Goal: Information Seeking & Learning: Learn about a topic

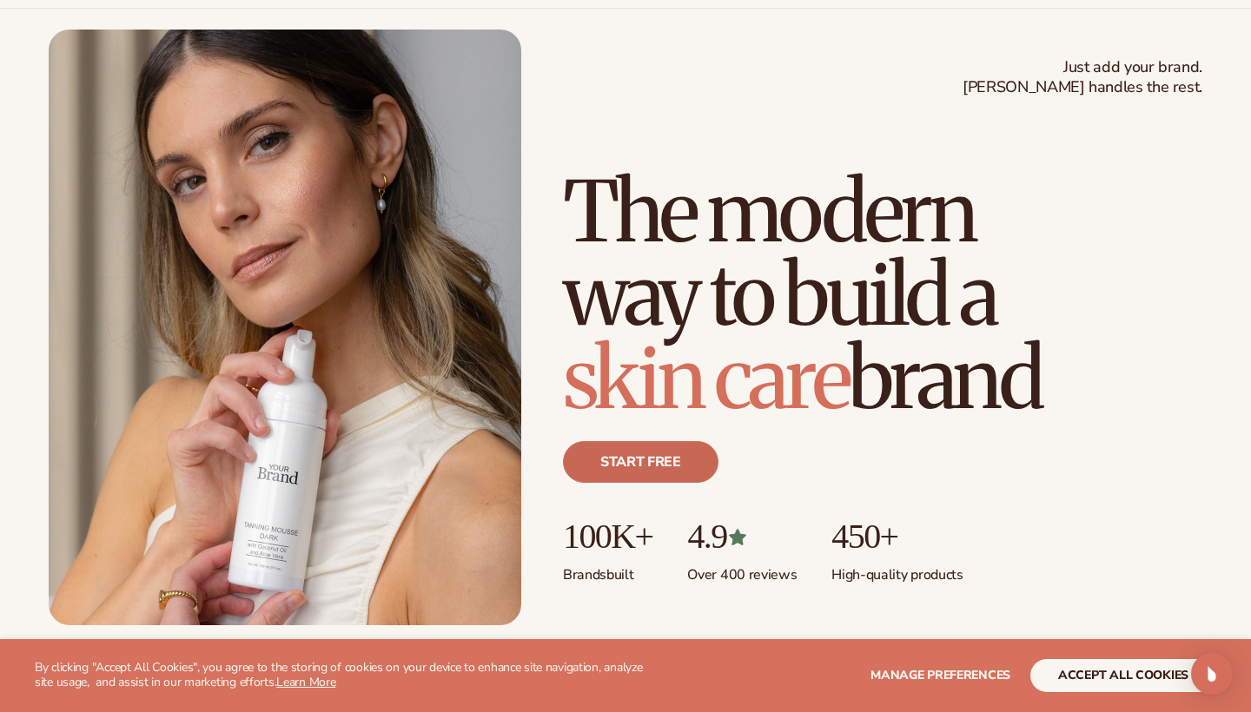
scroll to position [91, 0]
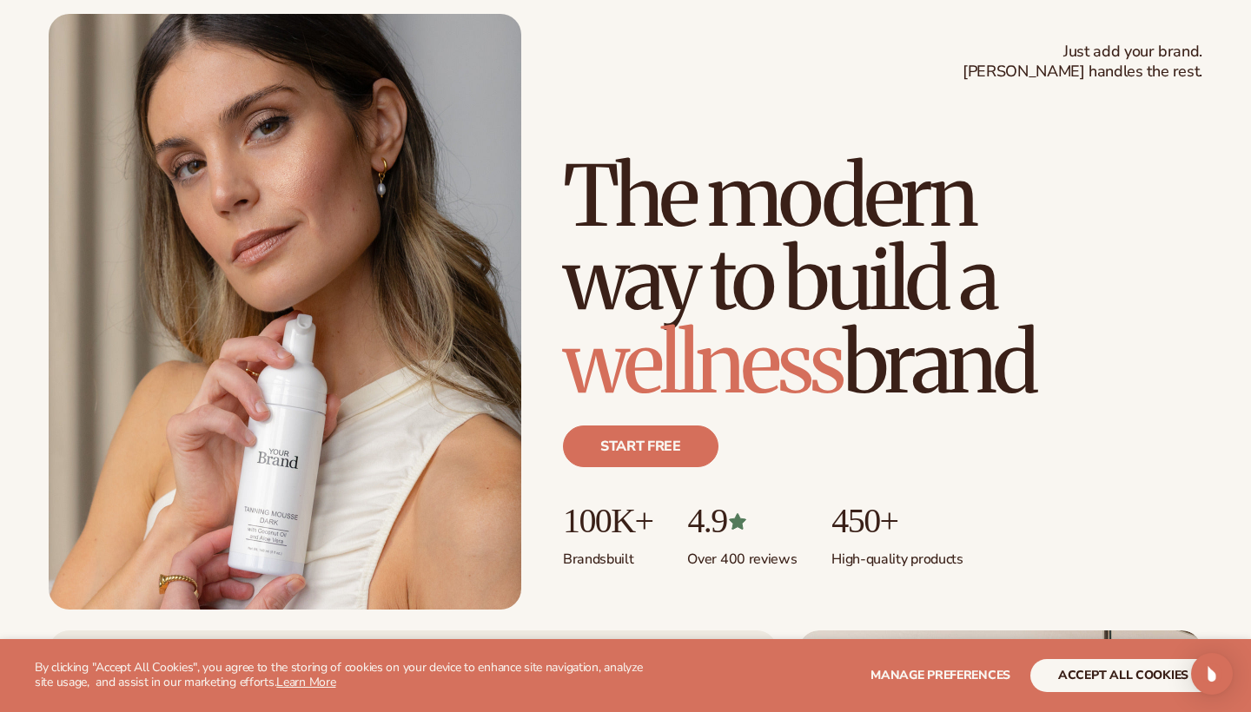
click at [1131, 677] on button "accept all cookies" at bounding box center [1123, 675] width 186 height 33
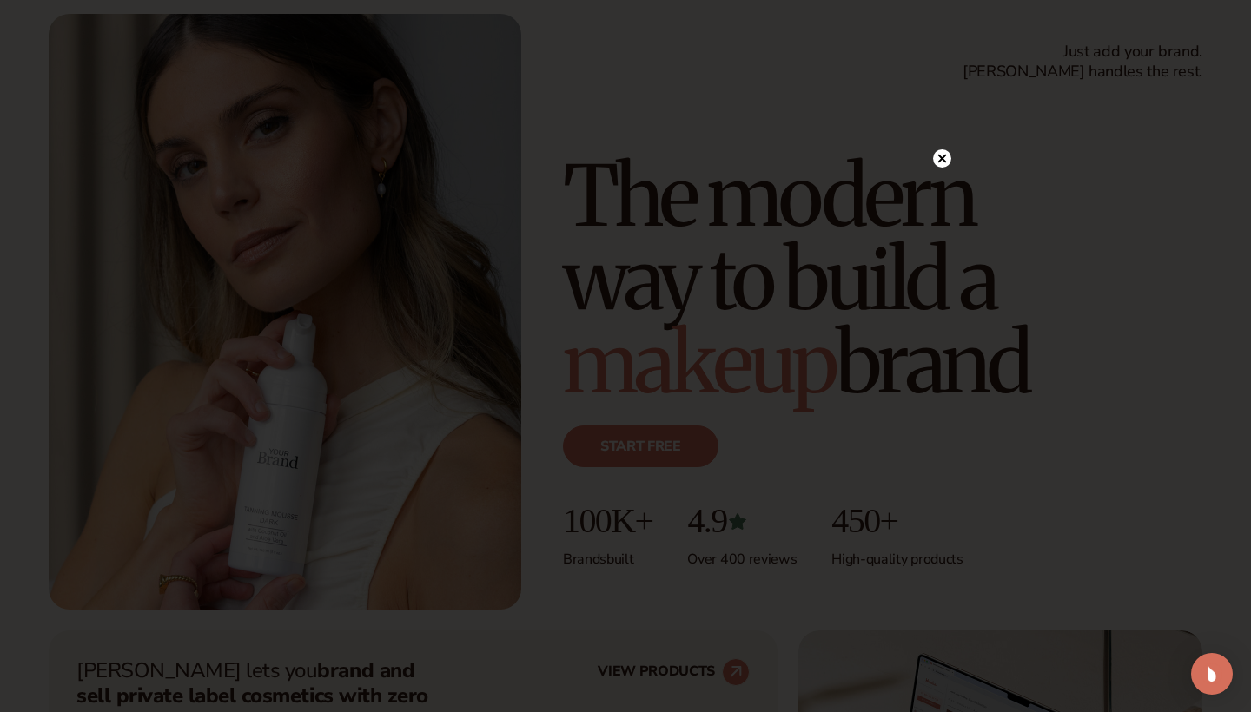
click at [942, 158] on icon at bounding box center [942, 158] width 9 height 9
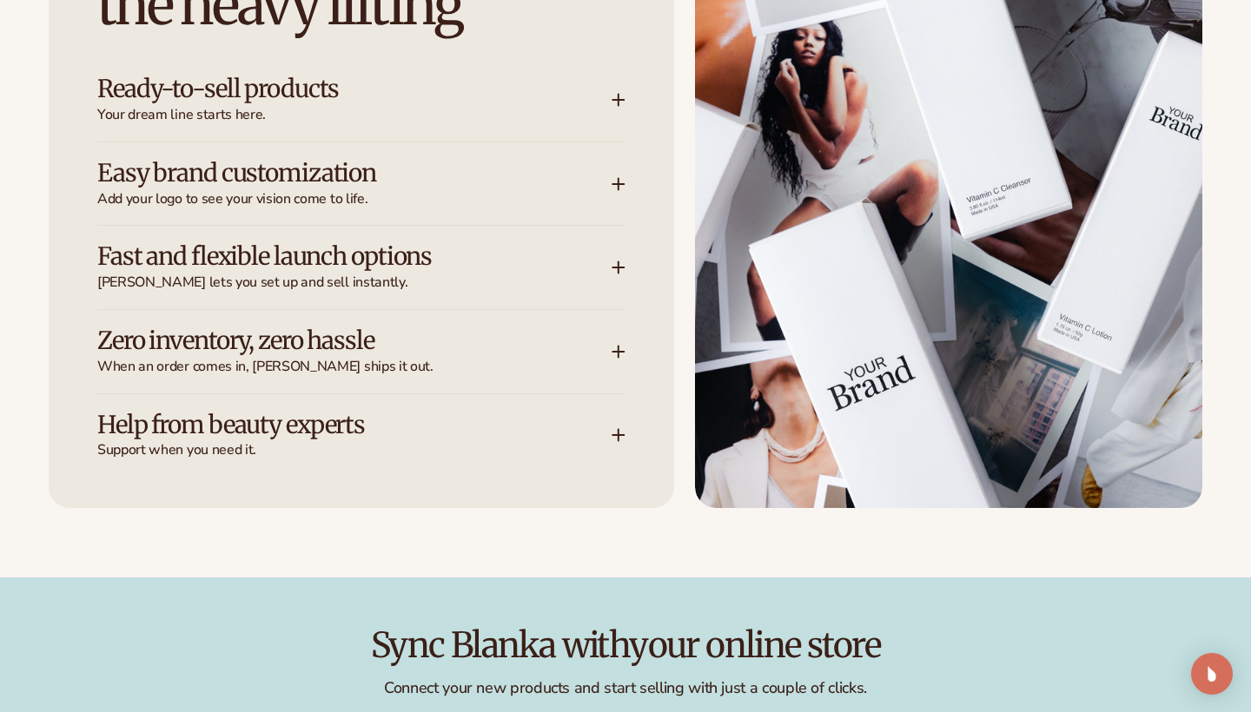
scroll to position [2364, 0]
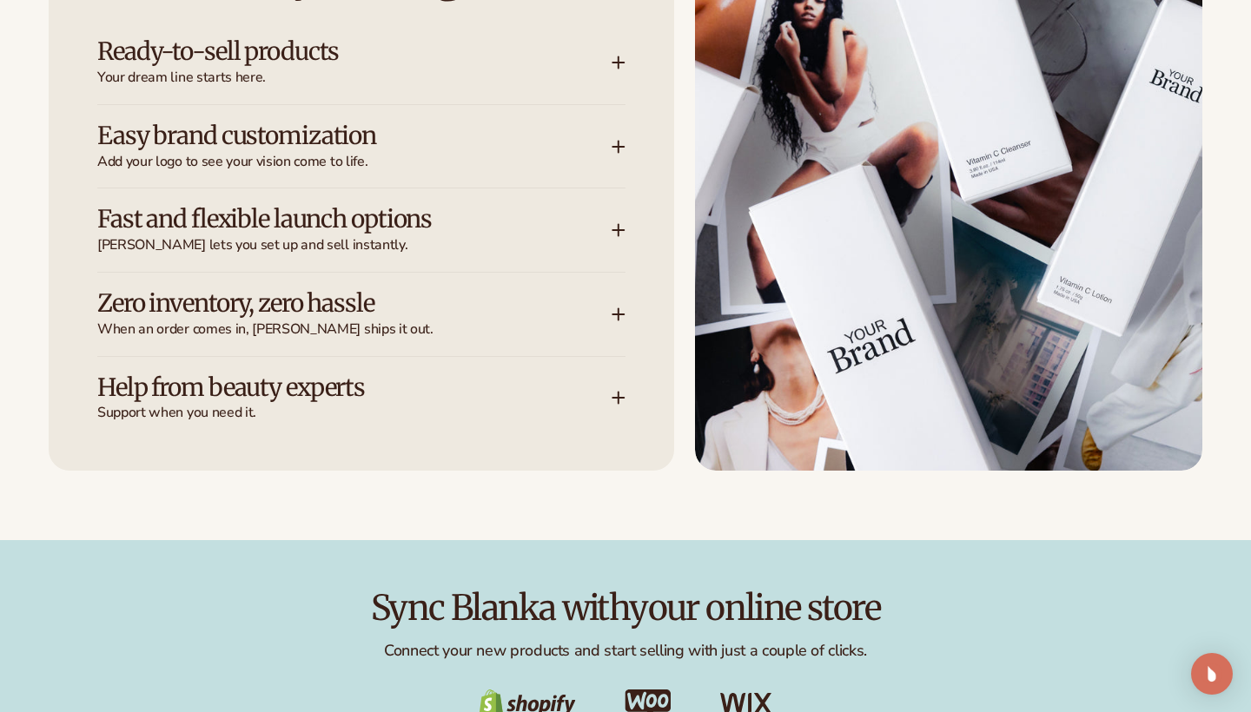
click at [627, 413] on div "Let [PERSON_NAME] handle the heavy lifting Ready-to-sell products Your dream li…" at bounding box center [361, 150] width 625 height 639
click at [624, 391] on icon at bounding box center [618, 398] width 14 height 14
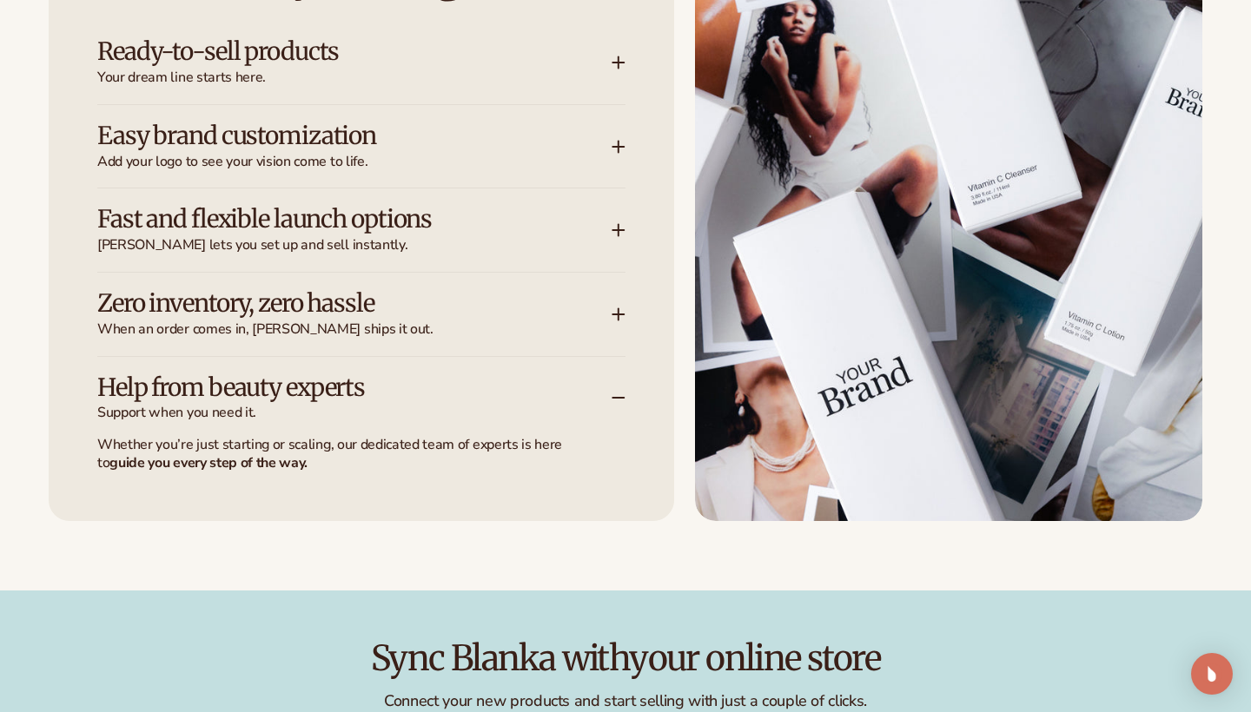
click at [625, 391] on icon at bounding box center [618, 398] width 14 height 14
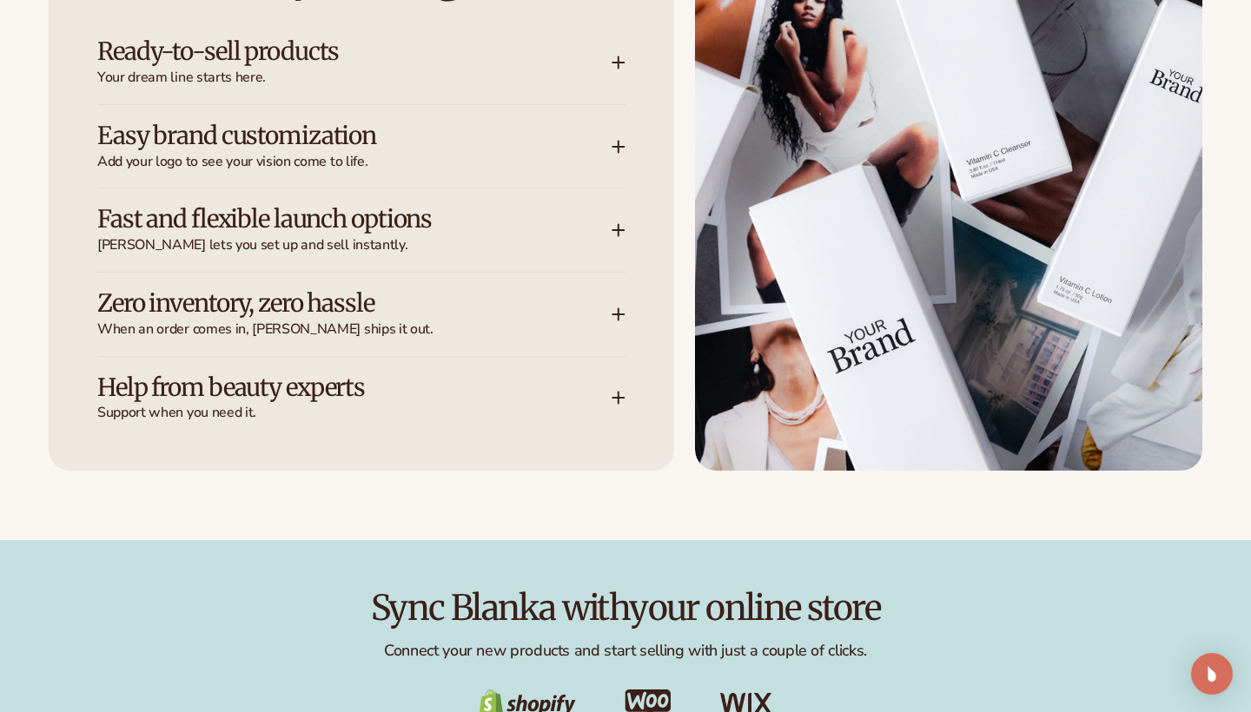
click at [611, 321] on span "When an order comes in, [PERSON_NAME] ships it out." at bounding box center [354, 330] width 514 height 18
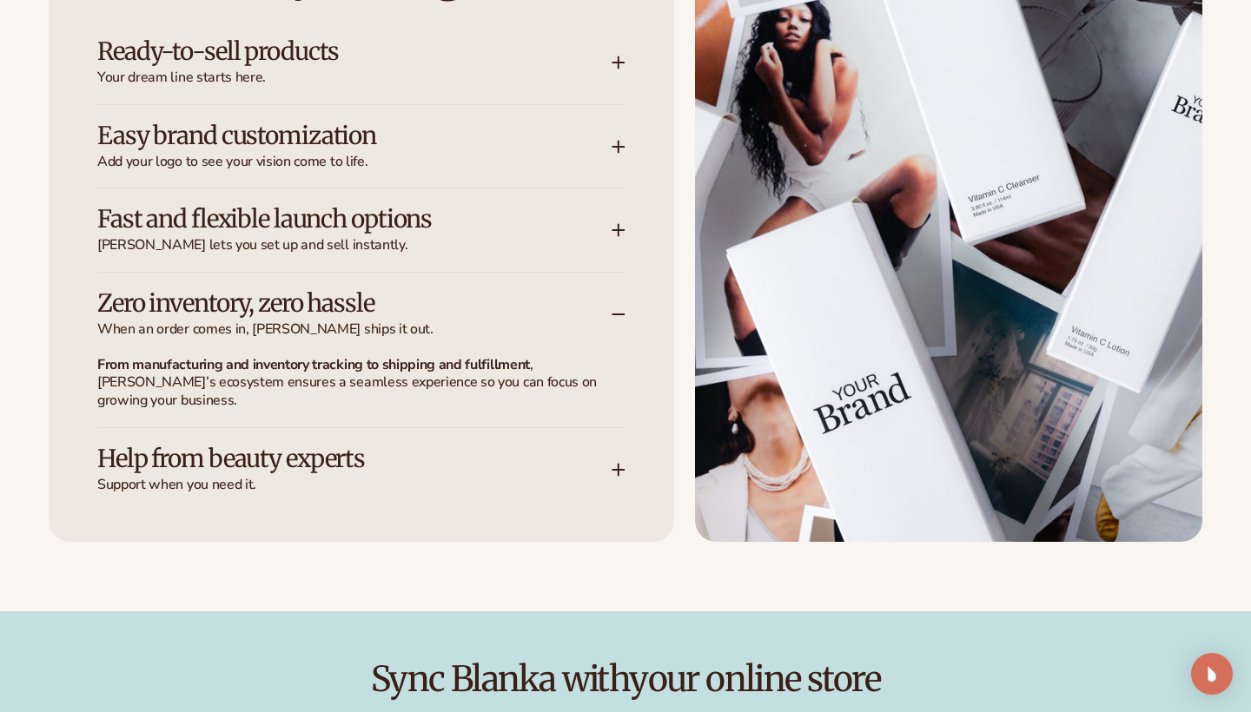
click at [611, 321] on span "When an order comes in, [PERSON_NAME] ships it out." at bounding box center [354, 330] width 514 height 18
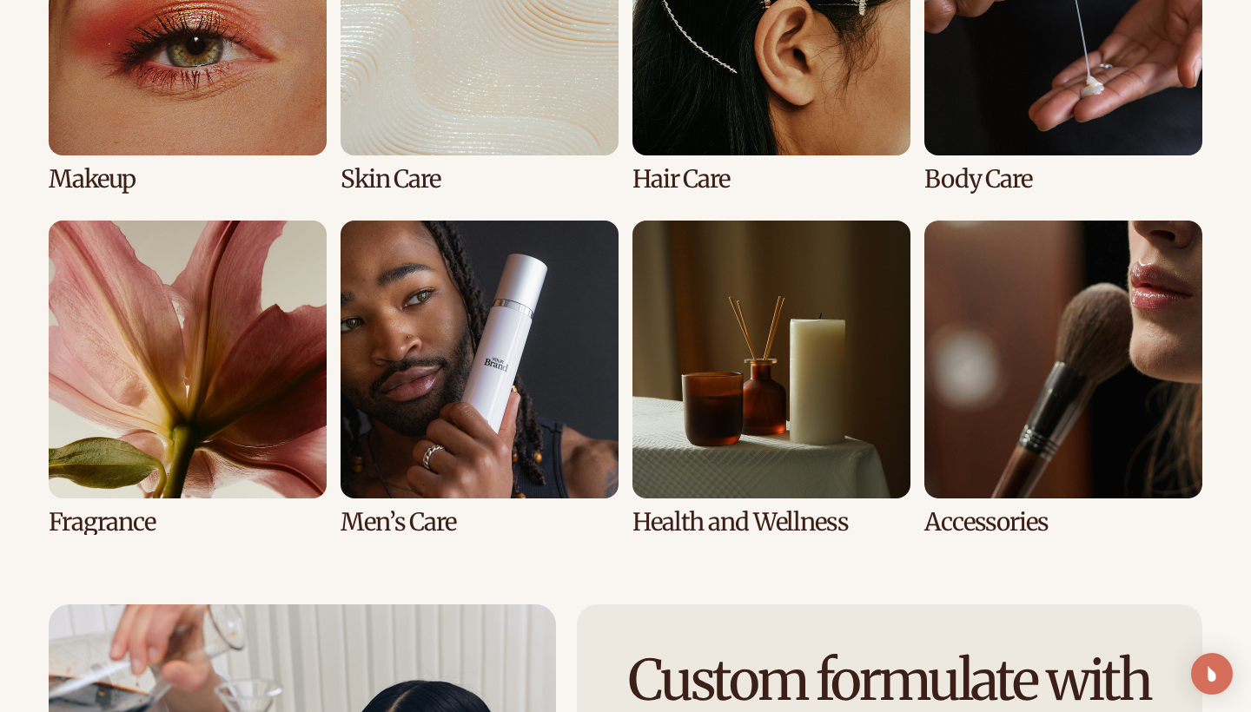
scroll to position [3561, 0]
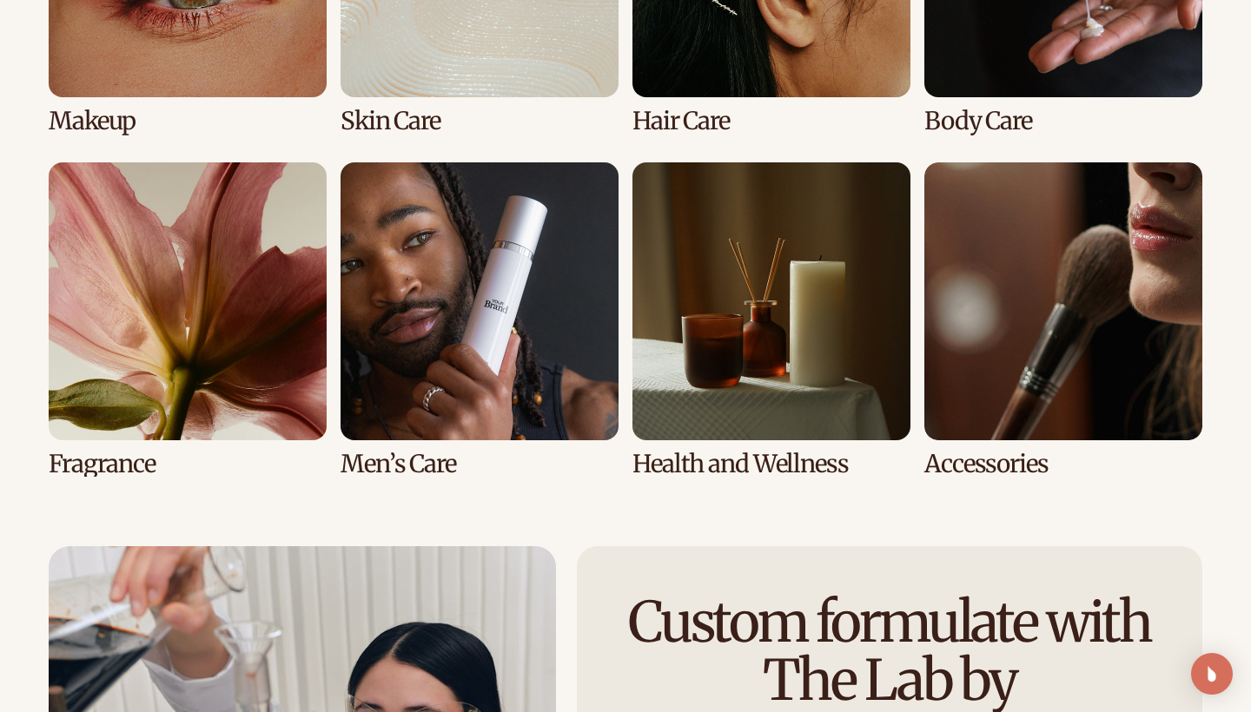
click at [269, 382] on link "5 / 8" at bounding box center [188, 319] width 278 height 315
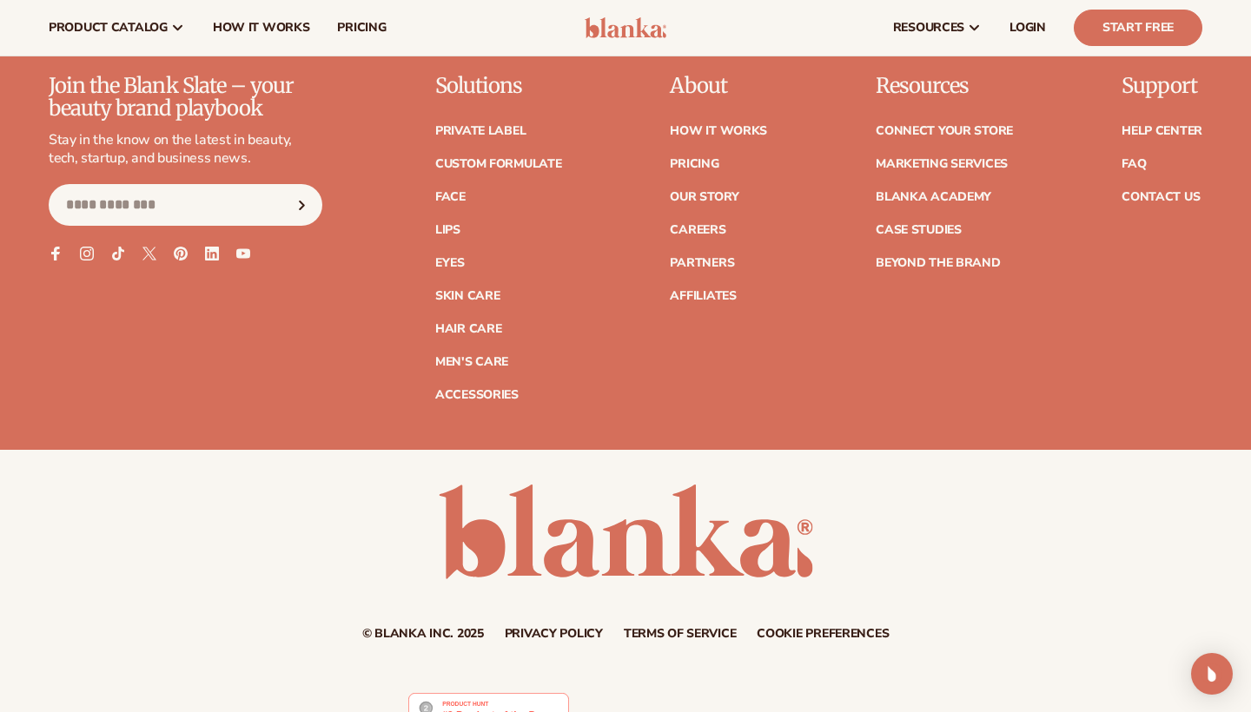
scroll to position [6947, 0]
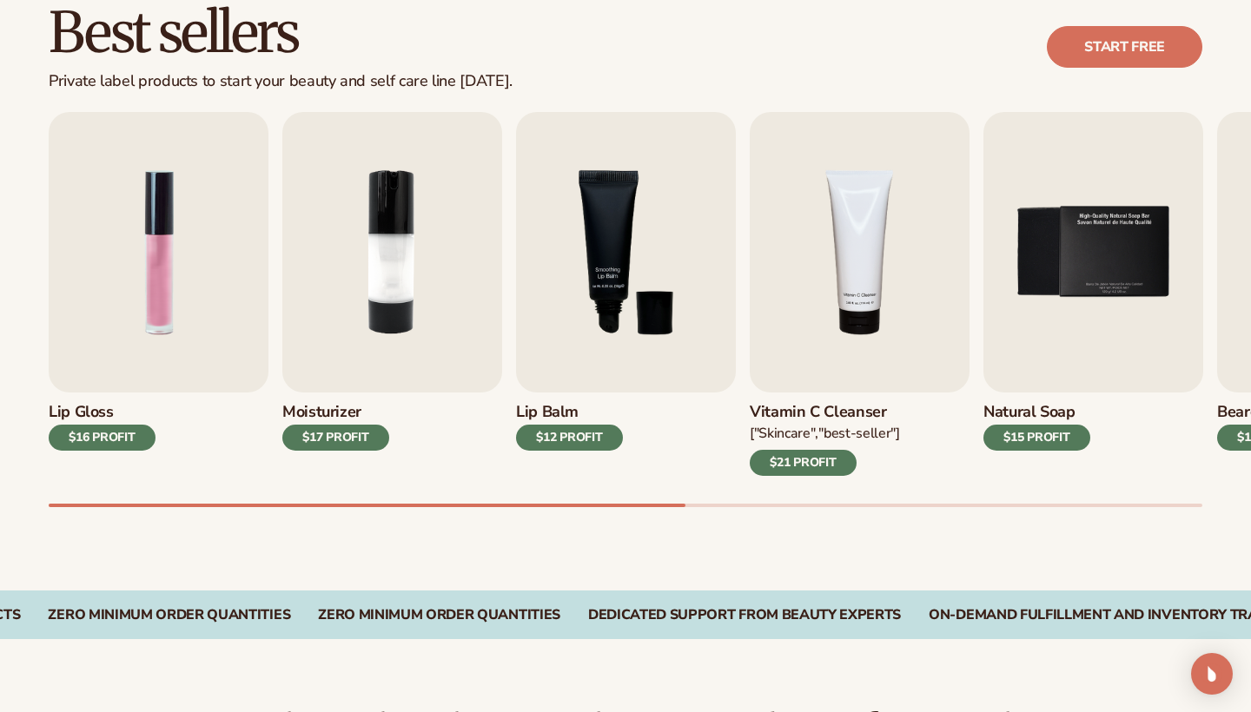
scroll to position [515, 0]
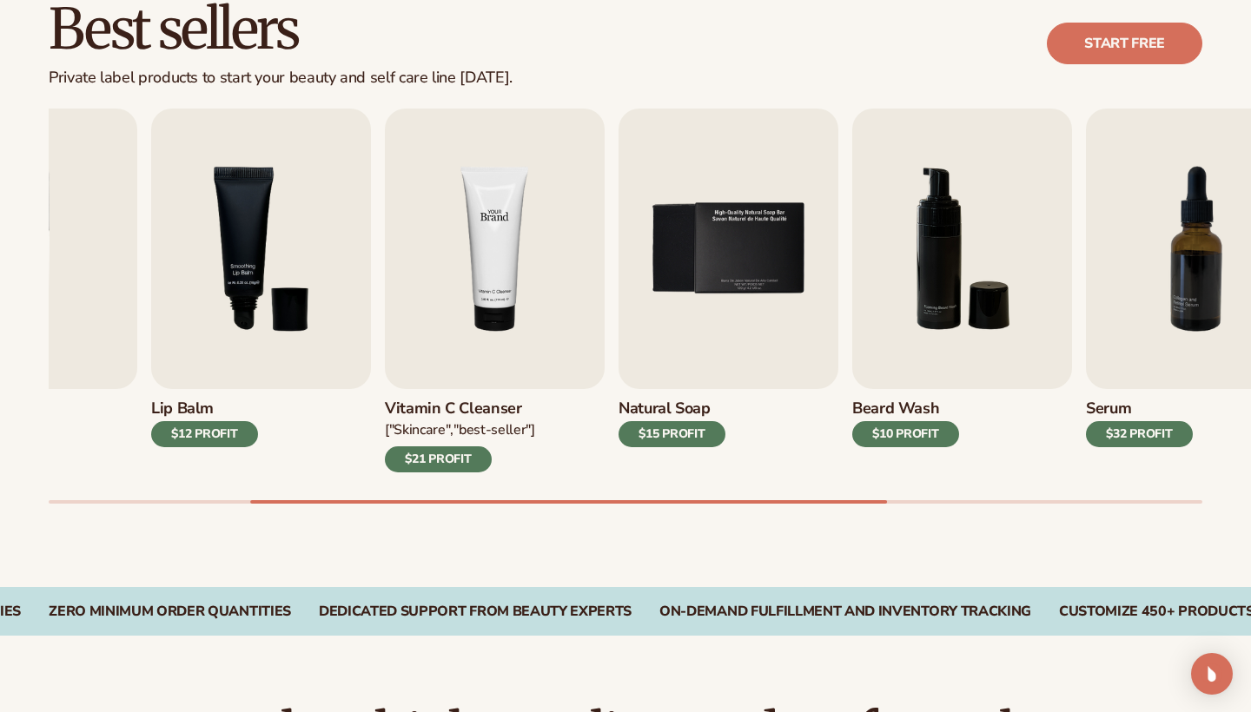
click at [400, 315] on img "4 / 9" at bounding box center [495, 249] width 220 height 281
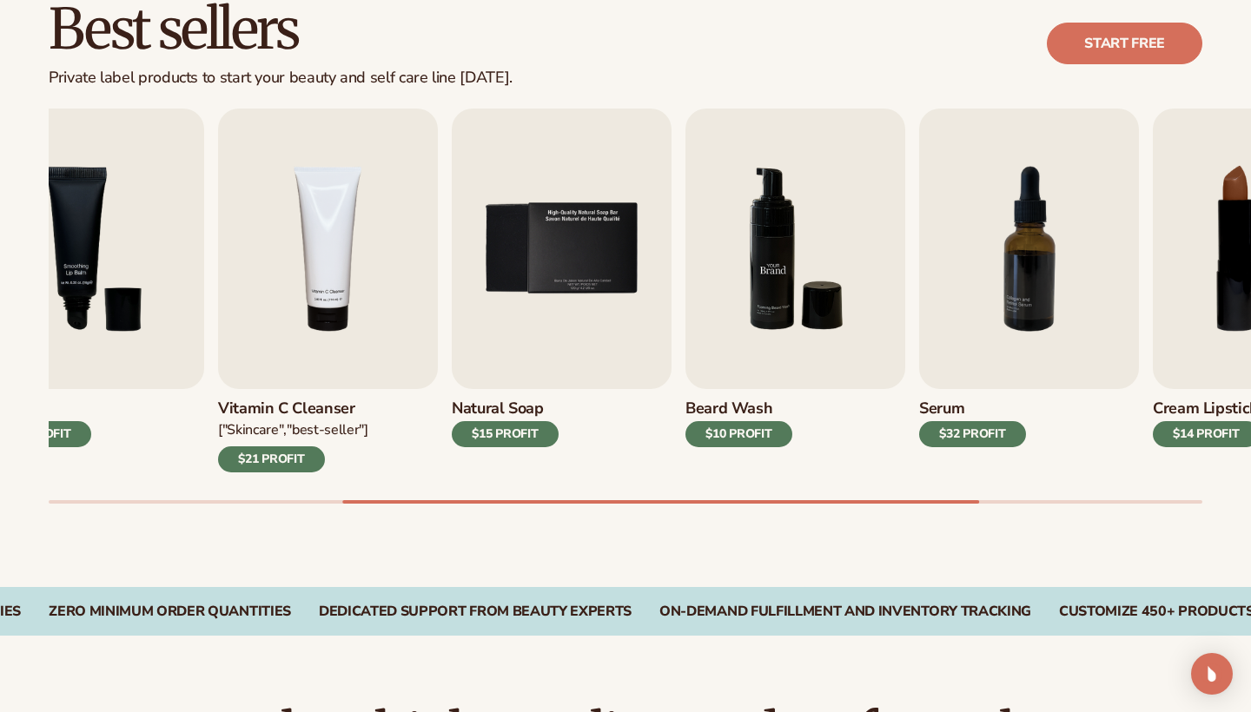
click at [685, 306] on img "6 / 9" at bounding box center [795, 249] width 220 height 281
